Goal: Obtain resource: Obtain resource

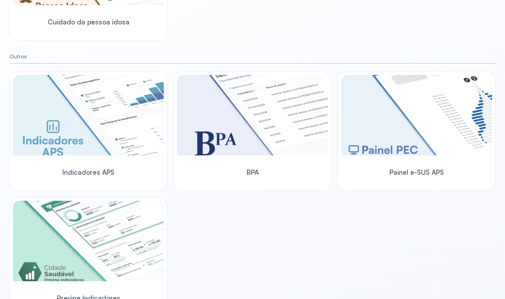
scroll to position [461, 0]
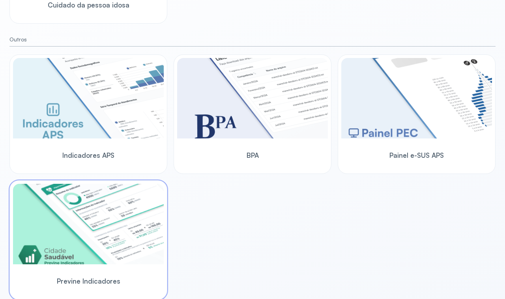
click at [107, 215] on img at bounding box center [88, 224] width 151 height 81
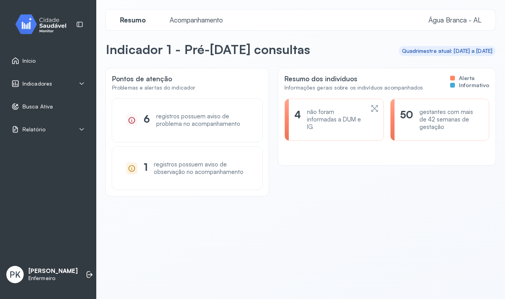
click at [56, 87] on div "Indicadores" at bounding box center [47, 84] width 73 height 8
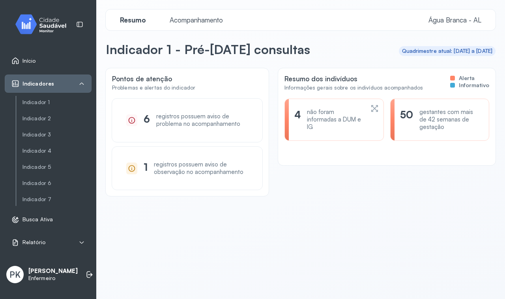
click at [142, 223] on div "Pontos de atenção Problemas e alertas do indicador 6 registros possuem aviso de…" at bounding box center [301, 165] width 390 height 194
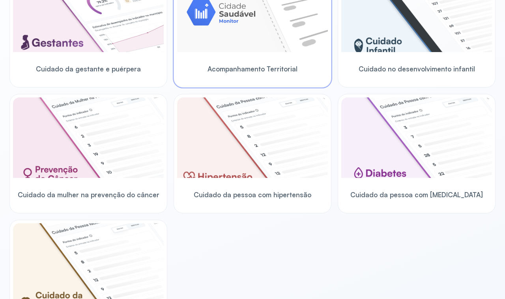
scroll to position [148, 0]
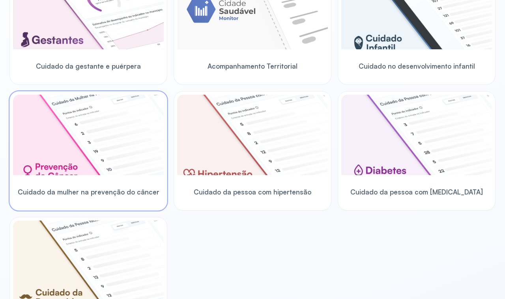
click at [131, 150] on img at bounding box center [88, 135] width 151 height 81
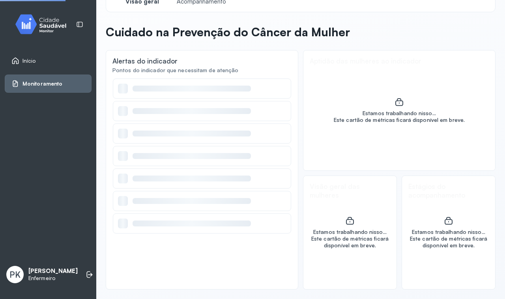
scroll to position [18, 0]
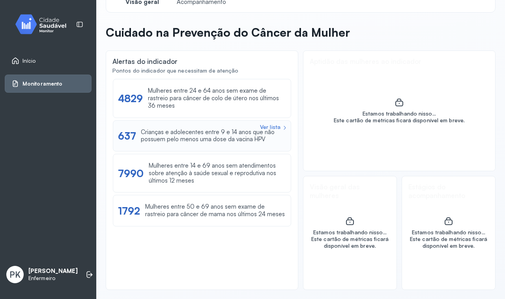
click at [212, 138] on div "Crianças e adolecentes entre 9 e 14 anos que não possuem pelo menos uma dose da…" at bounding box center [213, 136] width 145 height 15
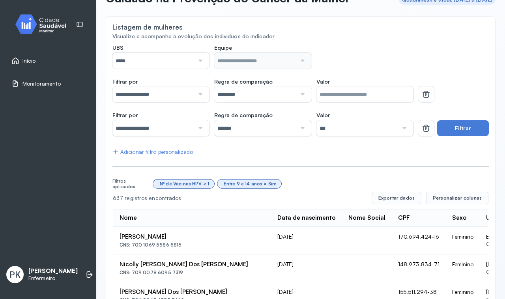
scroll to position [49, 0]
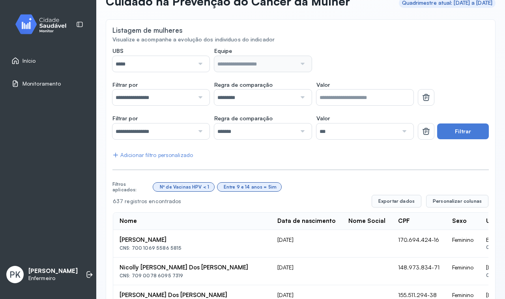
click at [201, 64] on div at bounding box center [199, 64] width 11 height 16
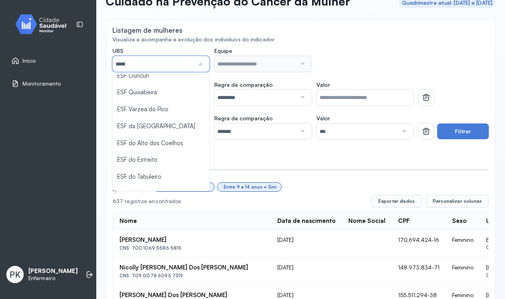
scroll to position [99, 0]
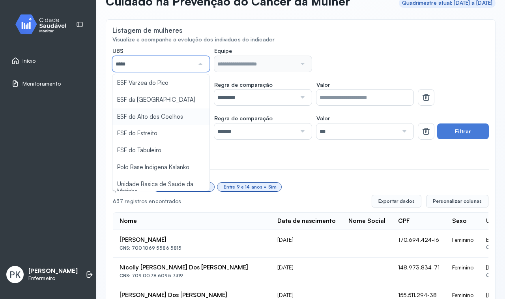
type input "*****"
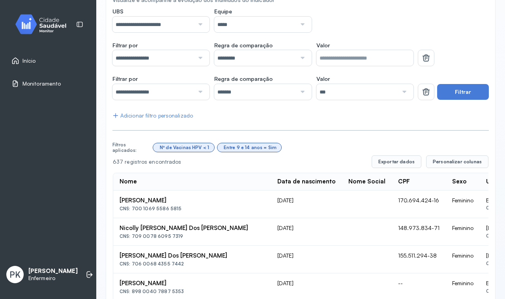
scroll to position [0, 0]
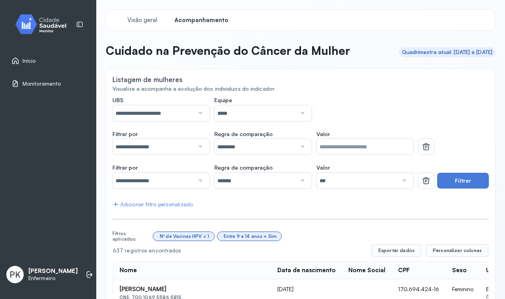
click at [299, 115] on div at bounding box center [302, 113] width 11 height 16
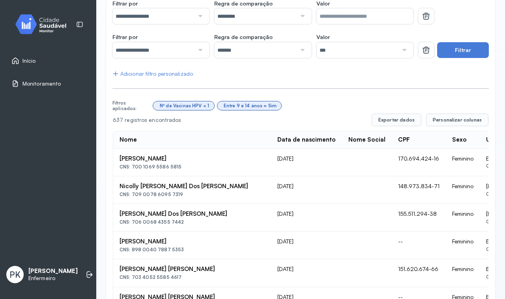
scroll to position [148, 0]
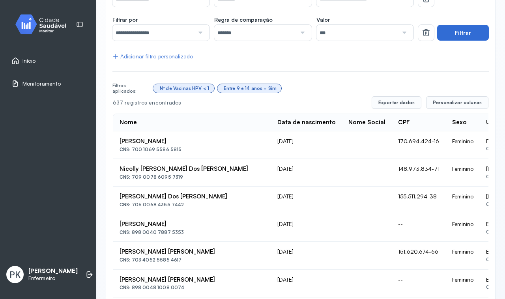
click at [465, 36] on button "Filtrar" at bounding box center [464, 33] width 52 height 16
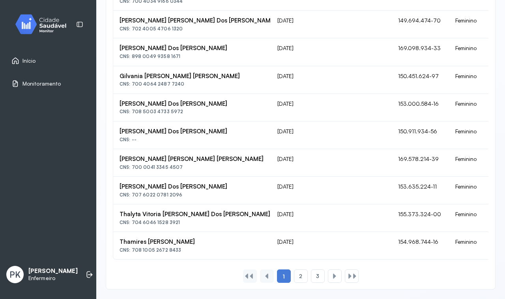
scroll to position [582, 0]
click at [311, 278] on div "3" at bounding box center [318, 276] width 14 height 13
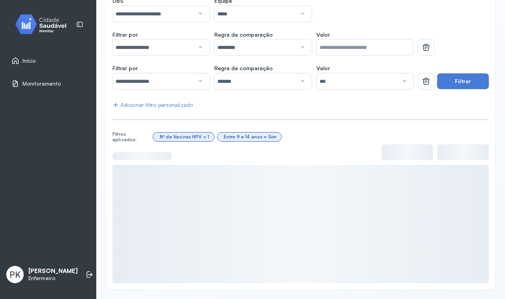
scroll to position [416, 0]
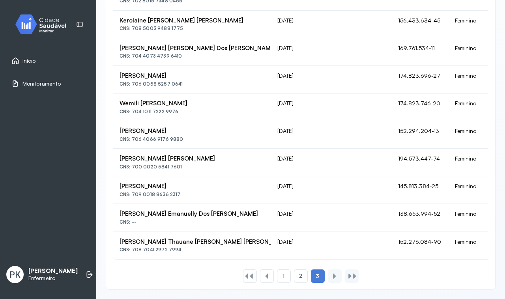
click at [332, 277] on div at bounding box center [335, 276] width 6 height 6
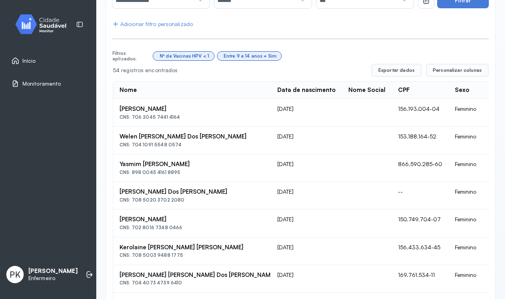
scroll to position [169, 0]
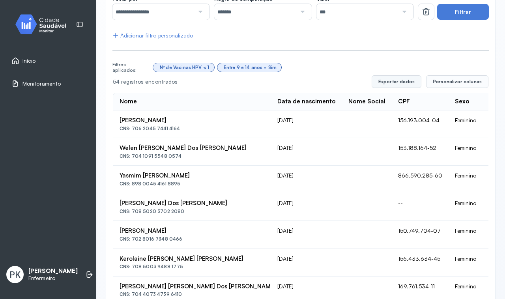
click at [388, 82] on button "Exportar dados" at bounding box center [397, 81] width 50 height 13
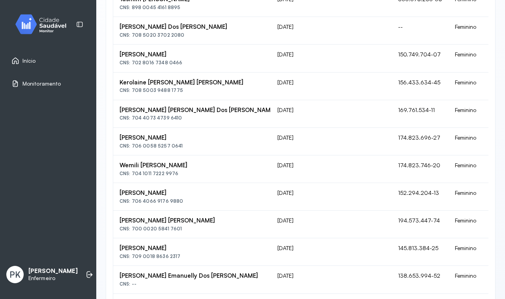
scroll to position [416, 0]
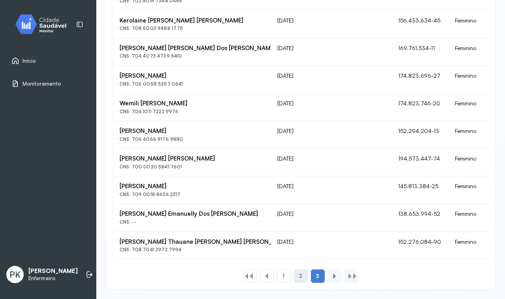
click at [301, 277] on div "2" at bounding box center [301, 276] width 14 height 13
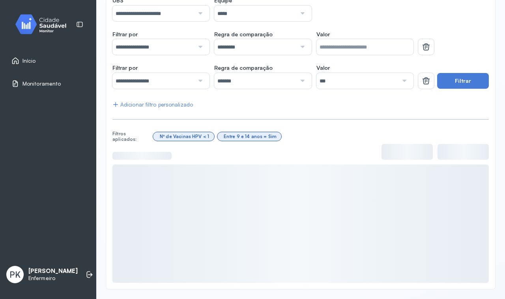
scroll to position [100, 0]
click at [260, 138] on div "Entre 9 e 14 anos = Sim" at bounding box center [250, 137] width 53 height 6
click at [260, 138] on div "Entre 9 e 14 anos = Sim" at bounding box center [249, 137] width 53 height 6
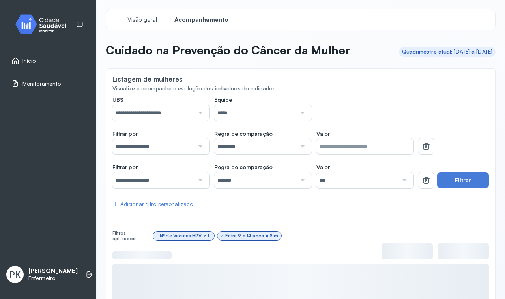
scroll to position [0, 0]
click at [49, 54] on div "Início" at bounding box center [48, 61] width 87 height 18
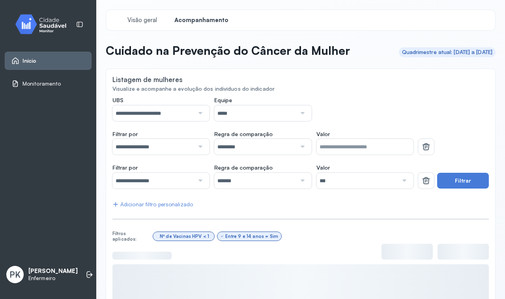
click at [36, 66] on div "Início" at bounding box center [48, 61] width 87 height 18
